Goal: Task Accomplishment & Management: Manage account settings

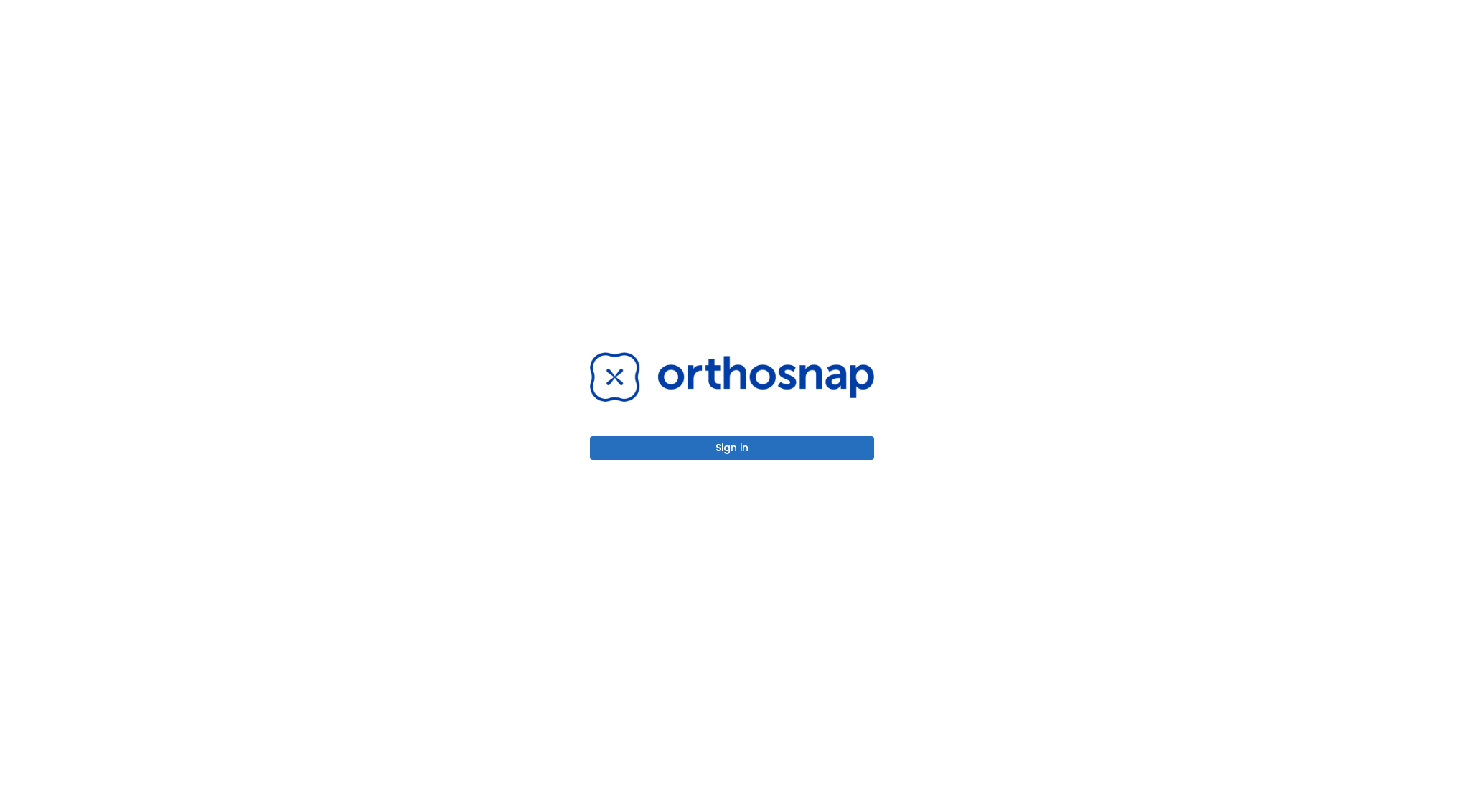
click at [742, 453] on button "Sign in" at bounding box center [732, 448] width 284 height 24
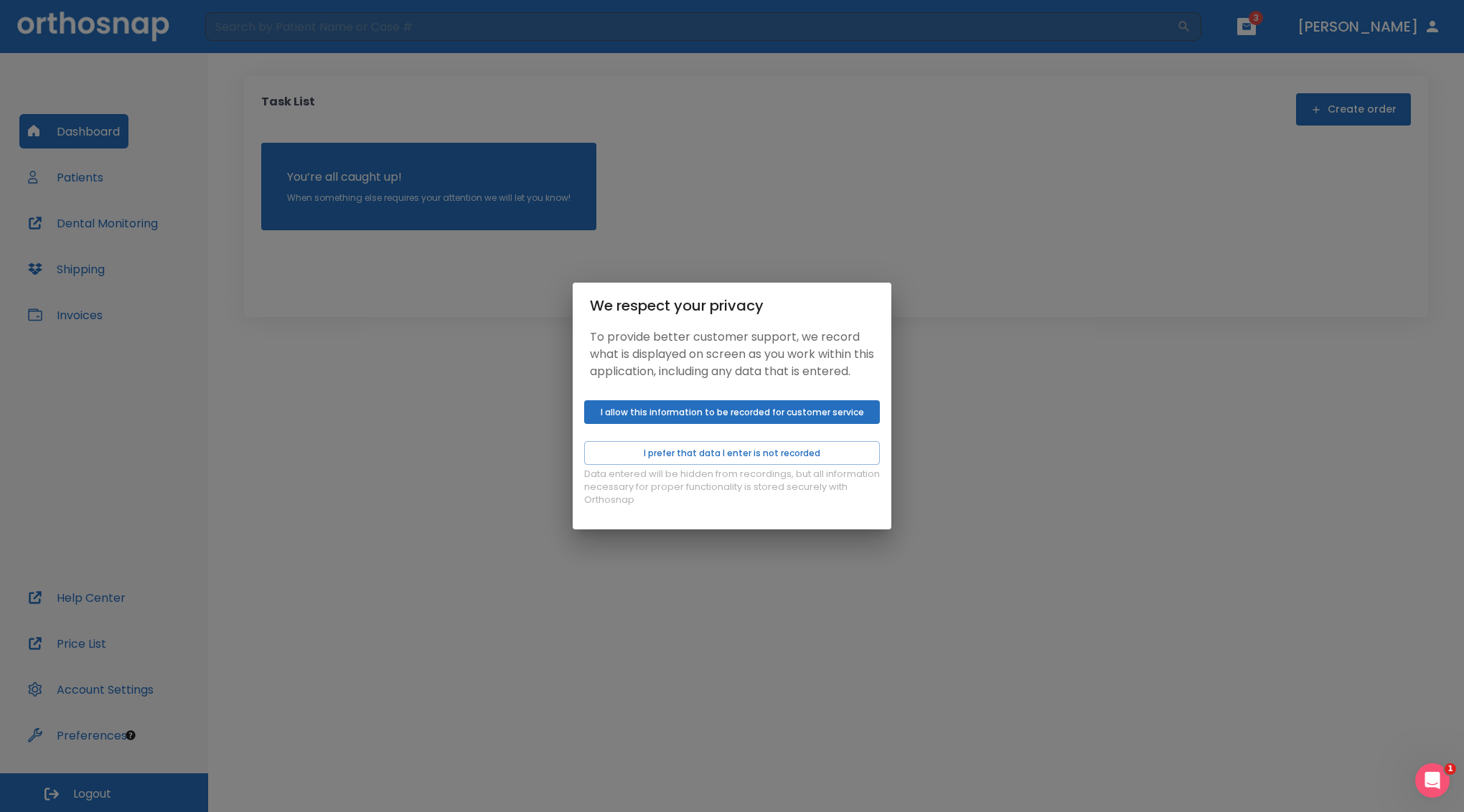
click at [730, 424] on button "I allow this information to be recorded for customer service" at bounding box center [732, 412] width 296 height 24
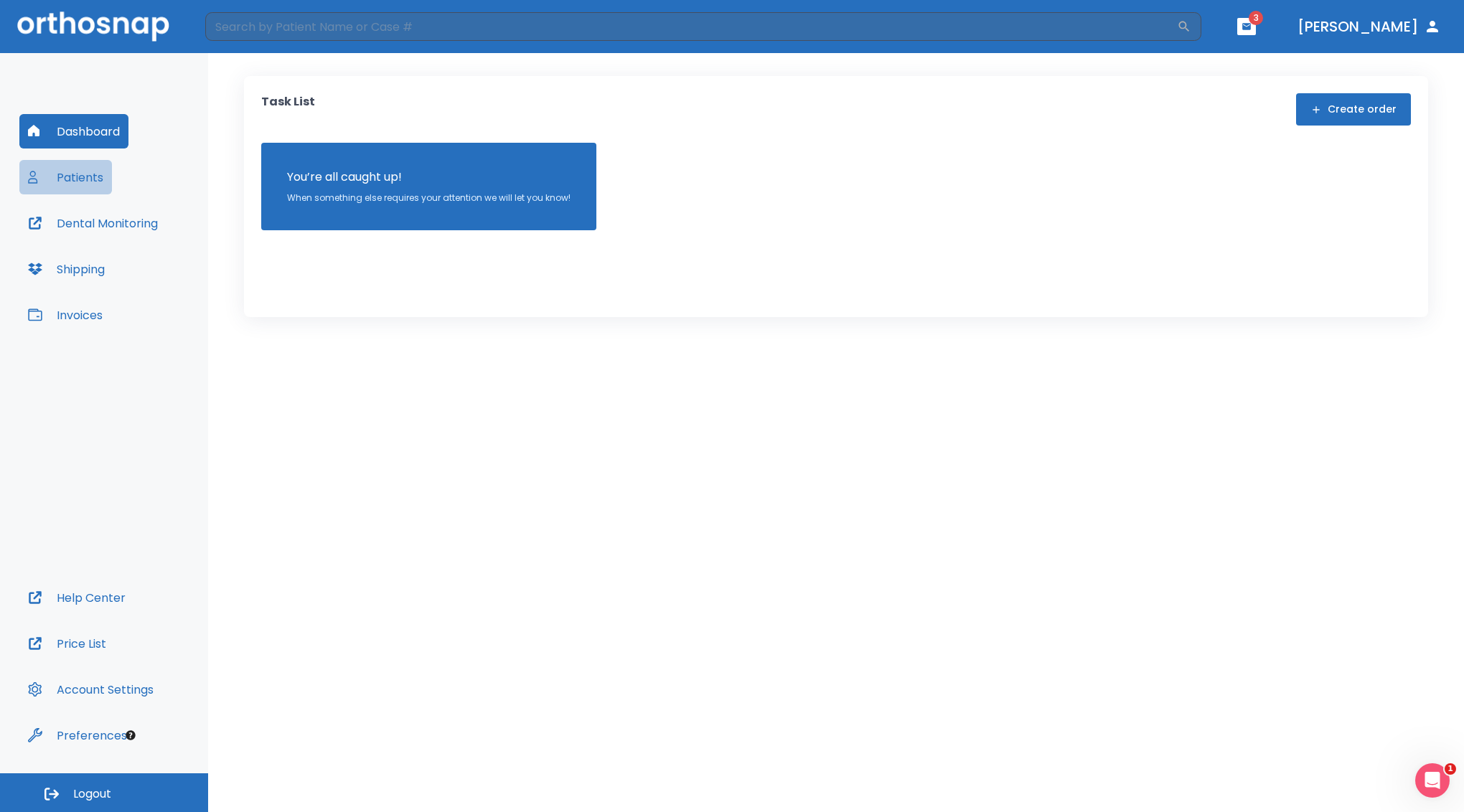
click at [82, 184] on button "Patients" at bounding box center [65, 177] width 92 height 34
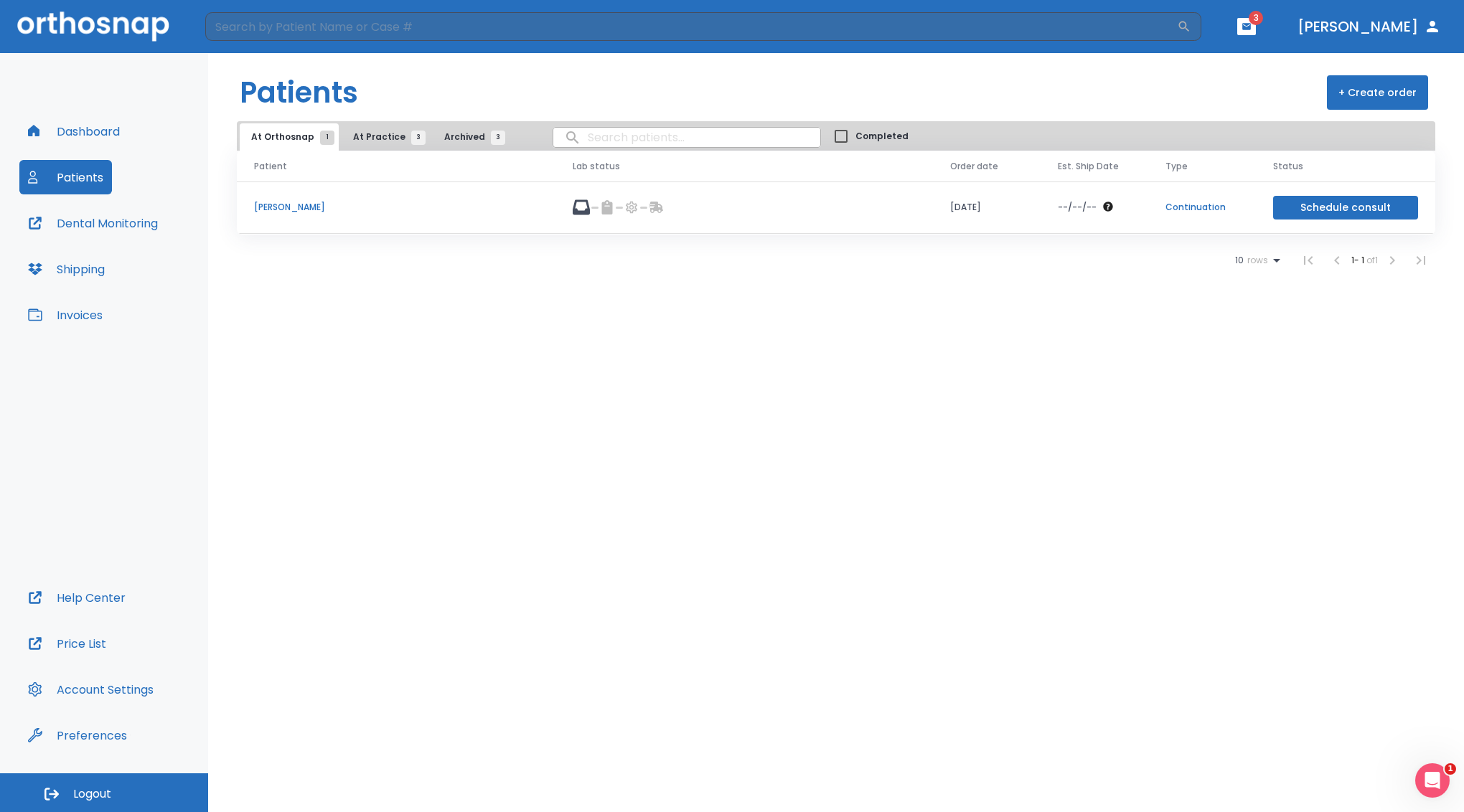
click at [279, 211] on p "[PERSON_NAME]" at bounding box center [396, 207] width 284 height 13
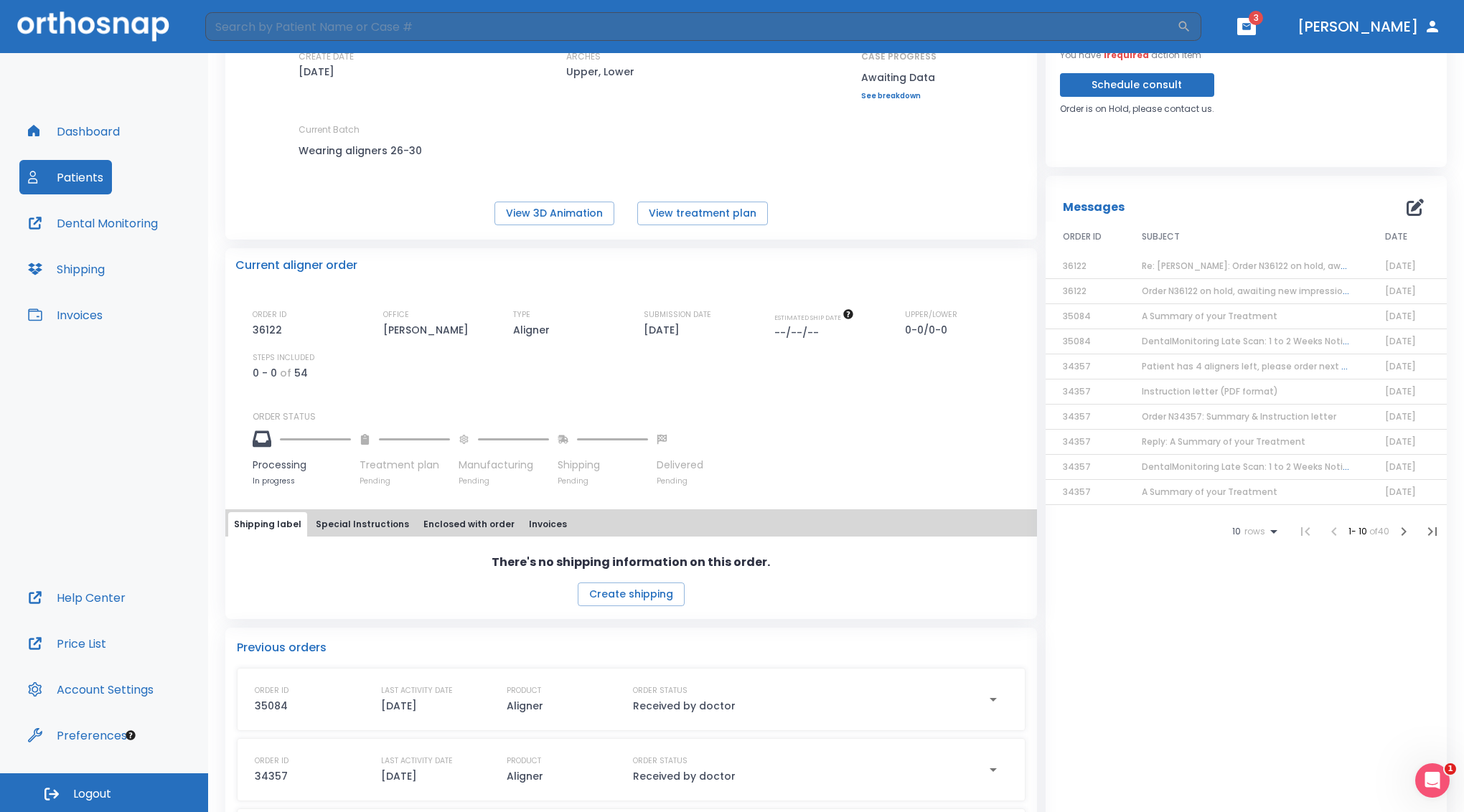
scroll to position [215, 0]
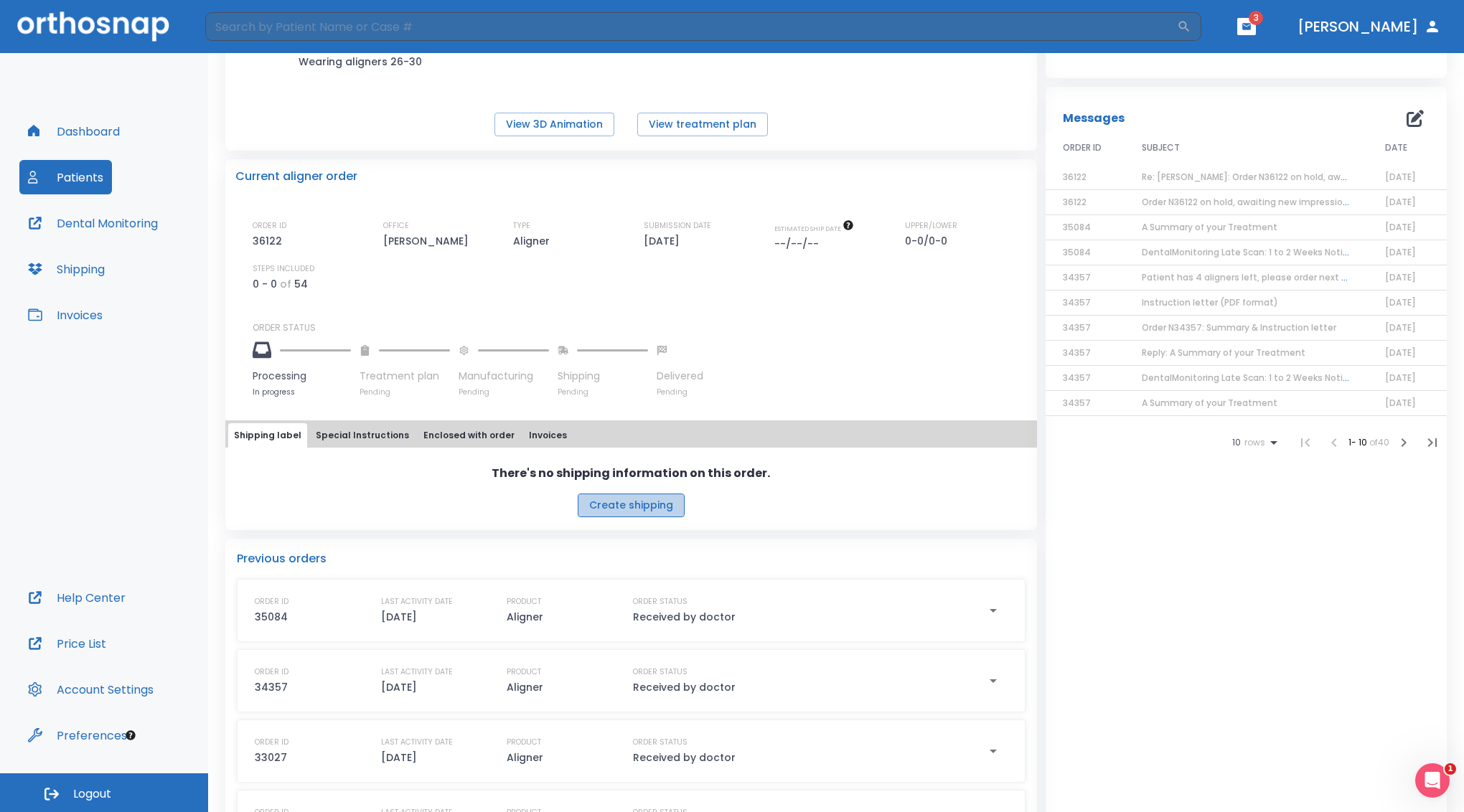
click at [639, 516] on button "Create shipping" at bounding box center [631, 506] width 107 height 24
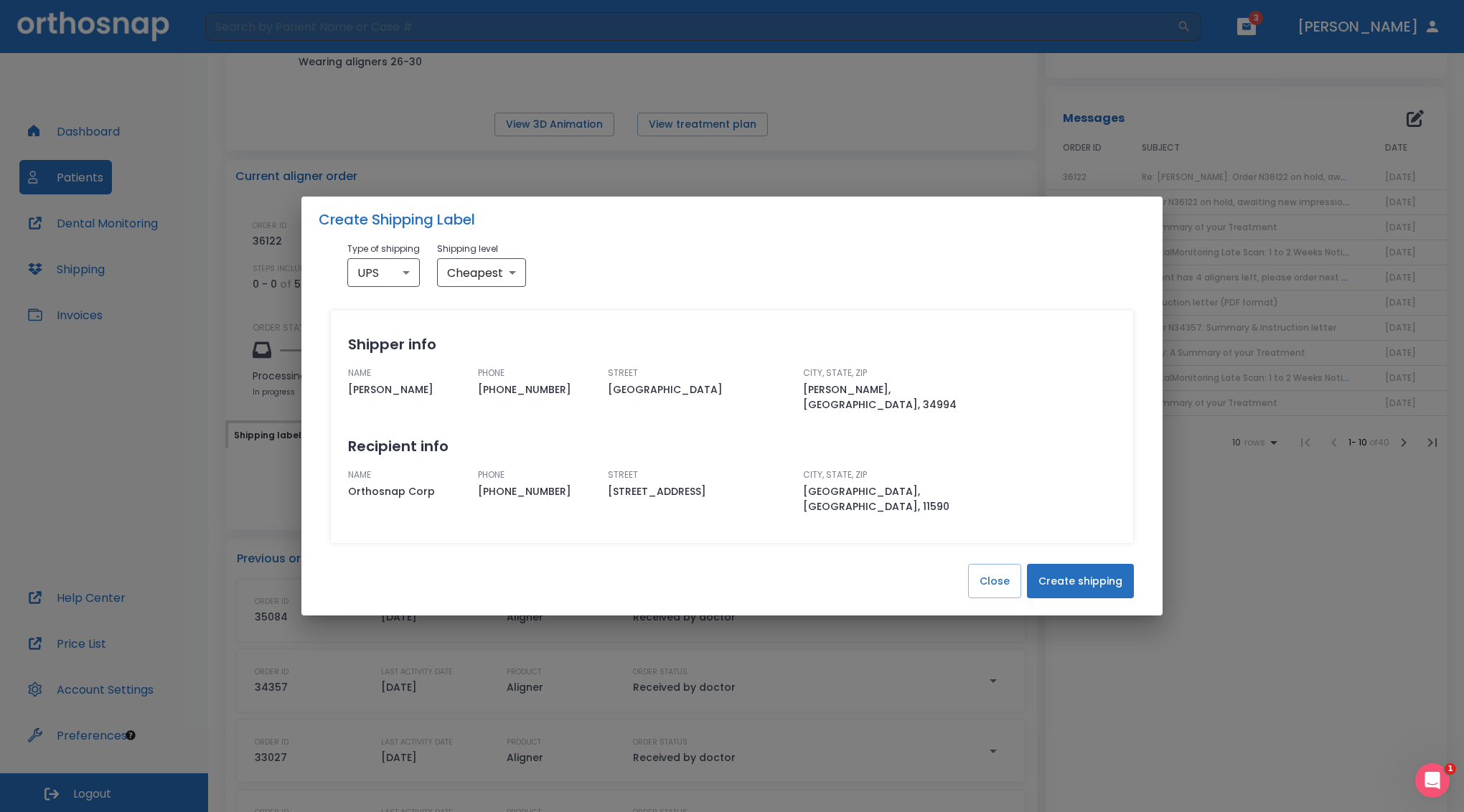
click at [1078, 564] on button "Create shipping" at bounding box center [1081, 580] width 107 height 34
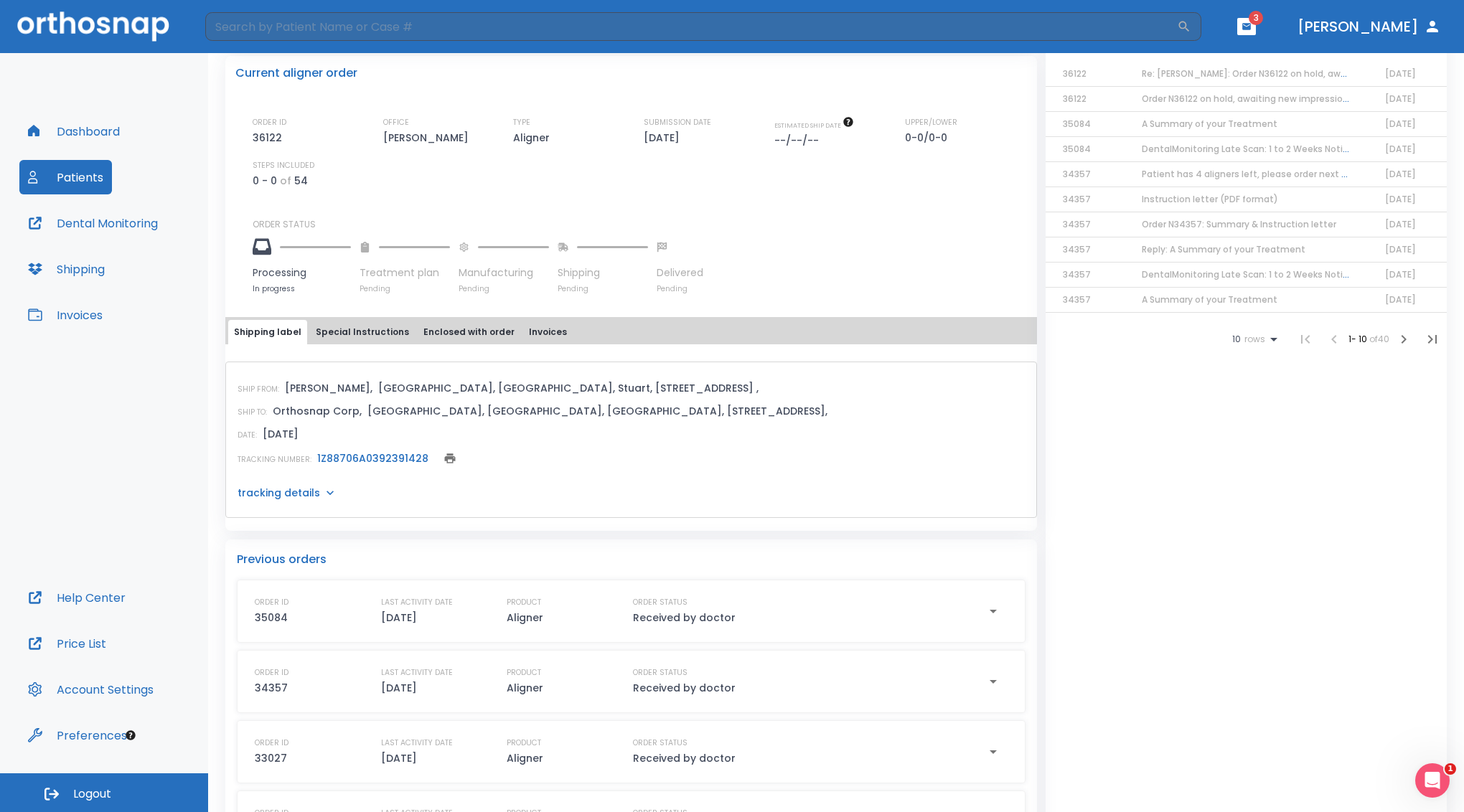
scroll to position [359, 0]
